Goal: Browse casually

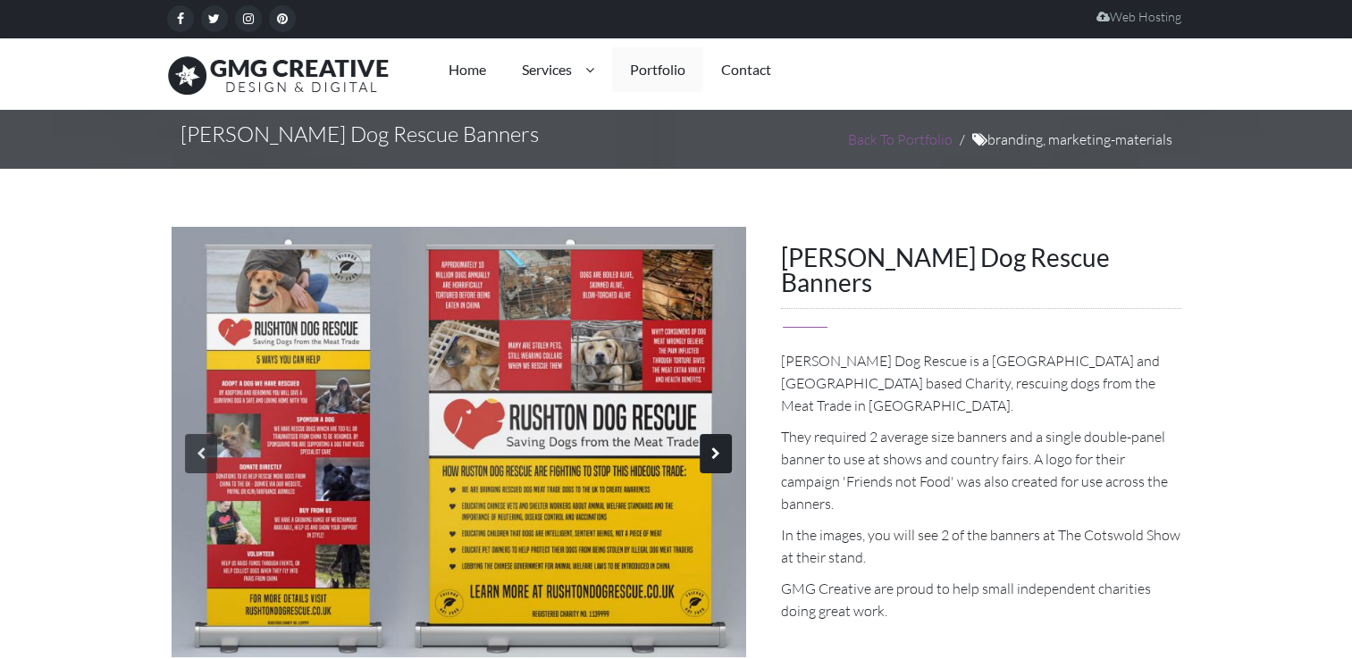
click at [706, 450] on div at bounding box center [716, 453] width 32 height 39
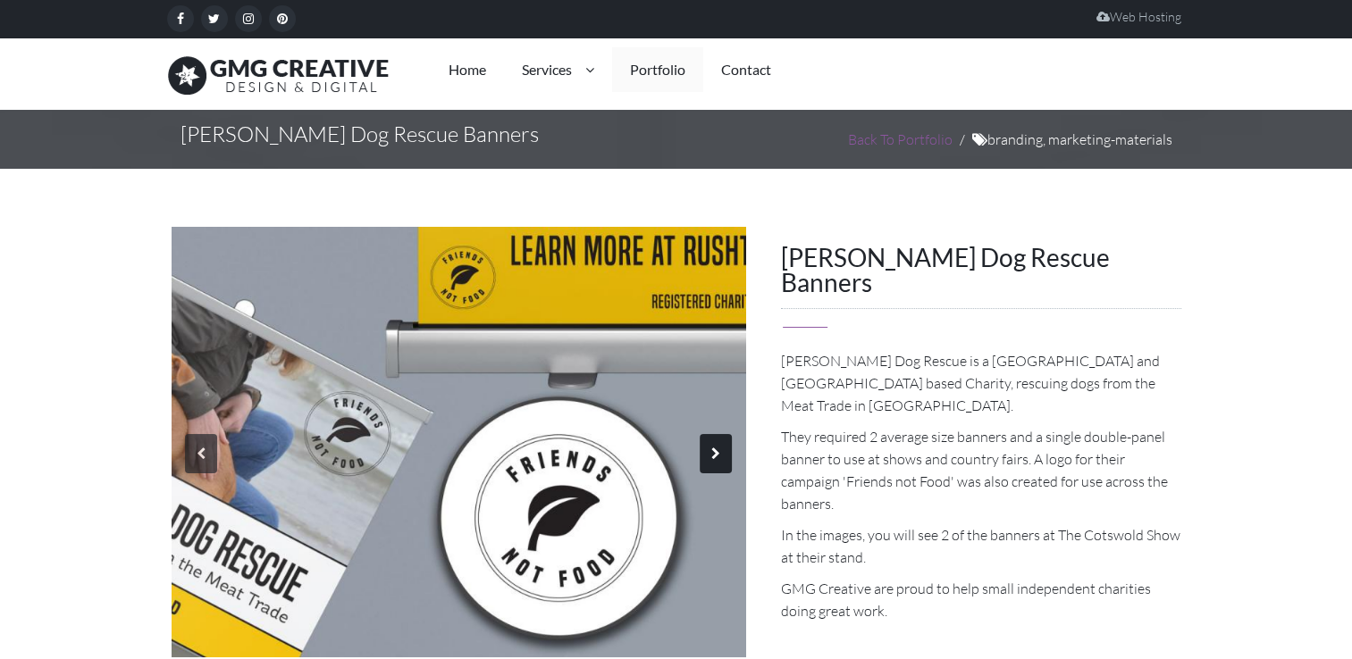
click at [706, 450] on div at bounding box center [716, 453] width 32 height 39
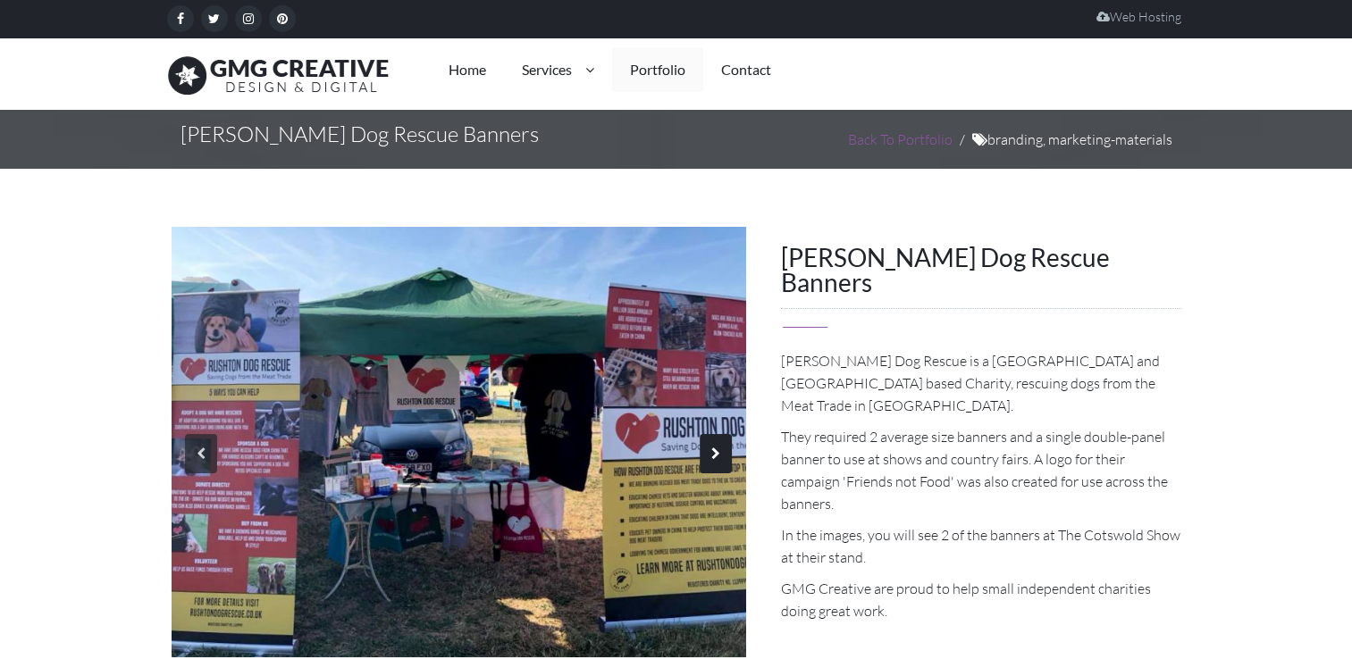
click at [706, 450] on div at bounding box center [716, 453] width 32 height 39
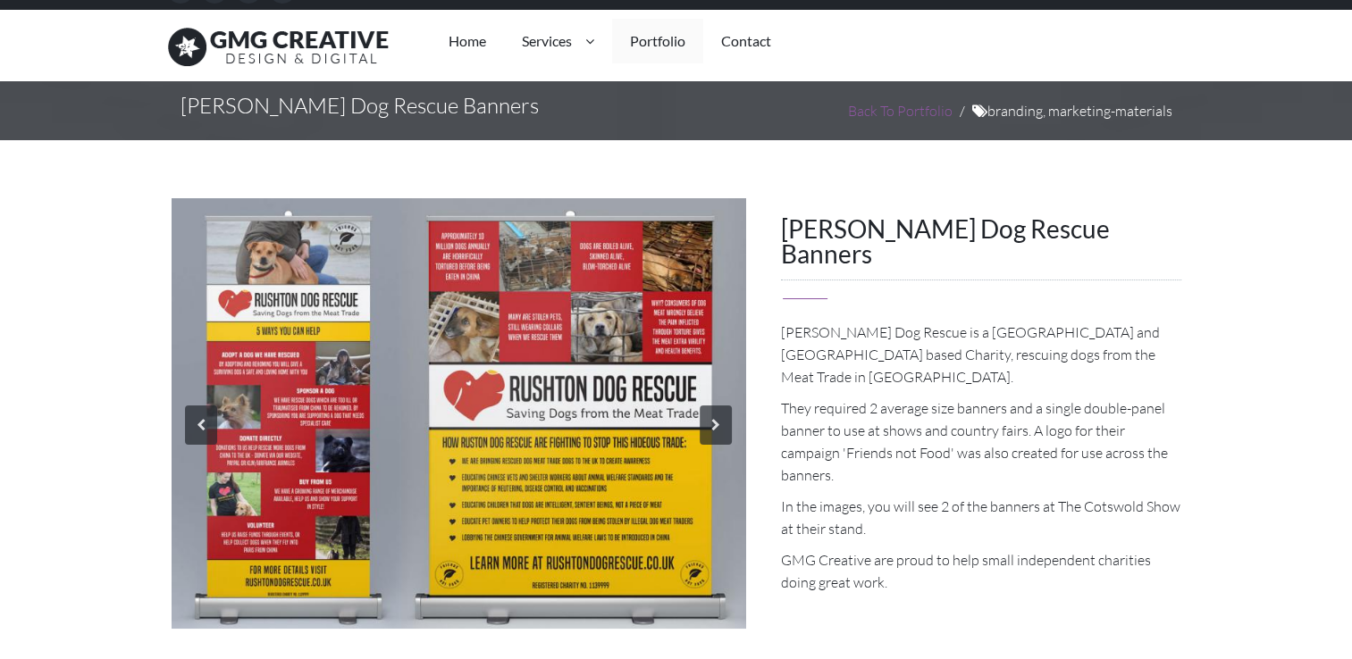
scroll to position [43, 0]
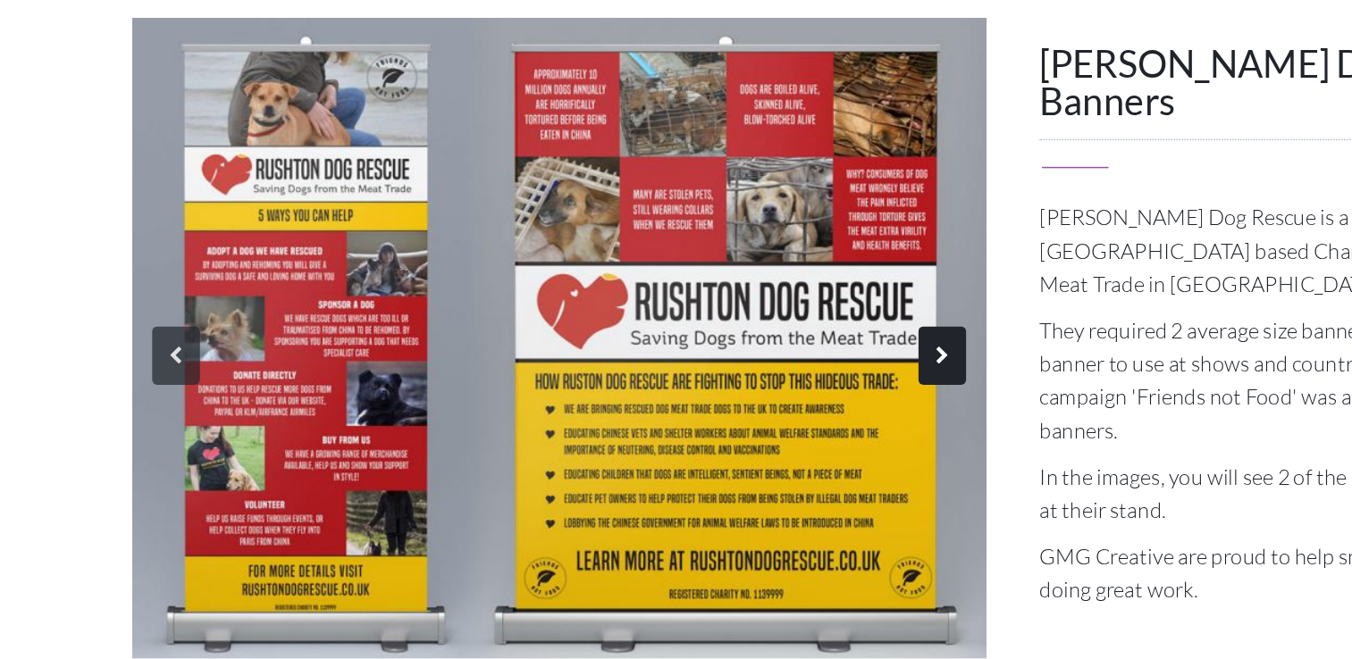
click at [712, 404] on div at bounding box center [716, 410] width 32 height 39
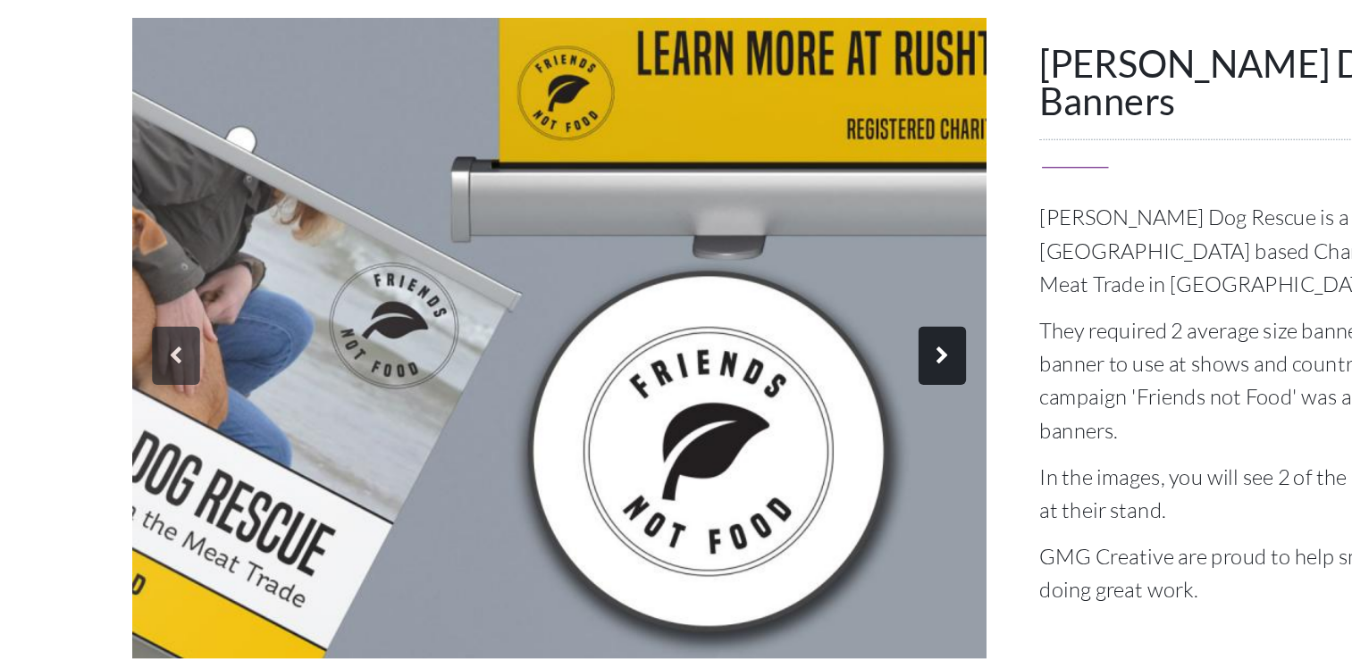
click at [712, 404] on div at bounding box center [716, 410] width 32 height 39
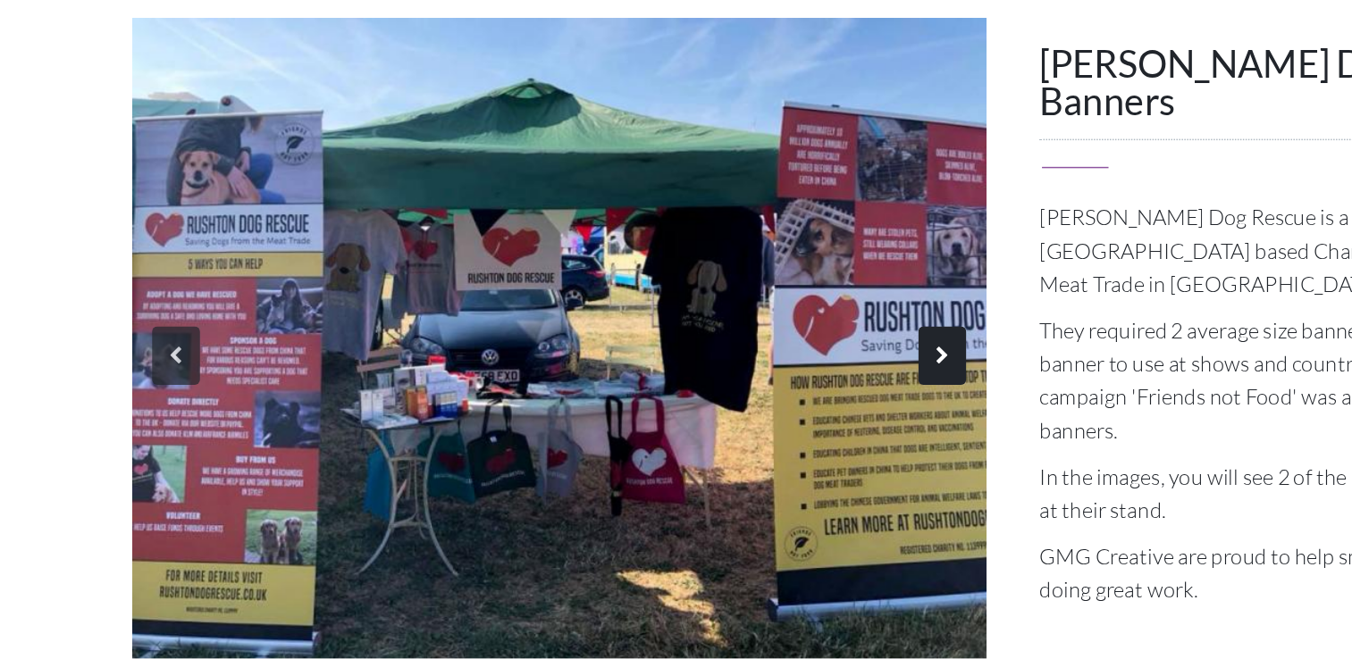
click at [712, 404] on div at bounding box center [716, 410] width 32 height 39
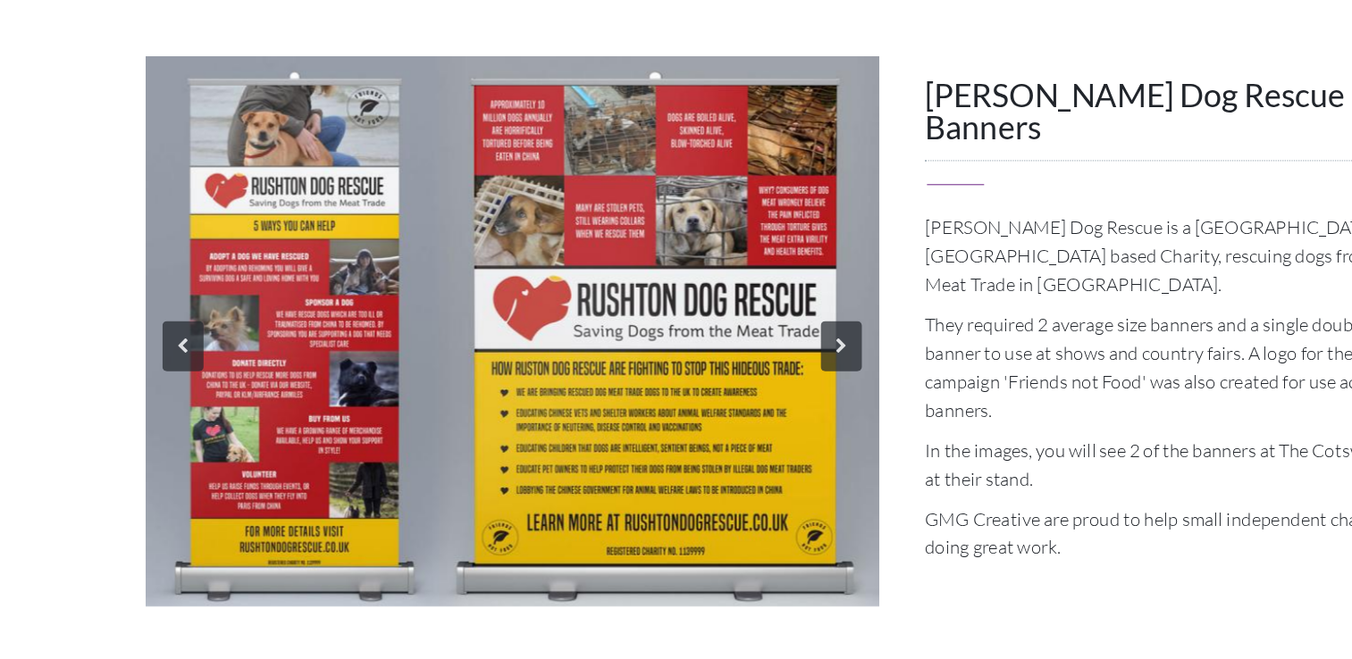
scroll to position [42, 0]
